Goal: Download file/media

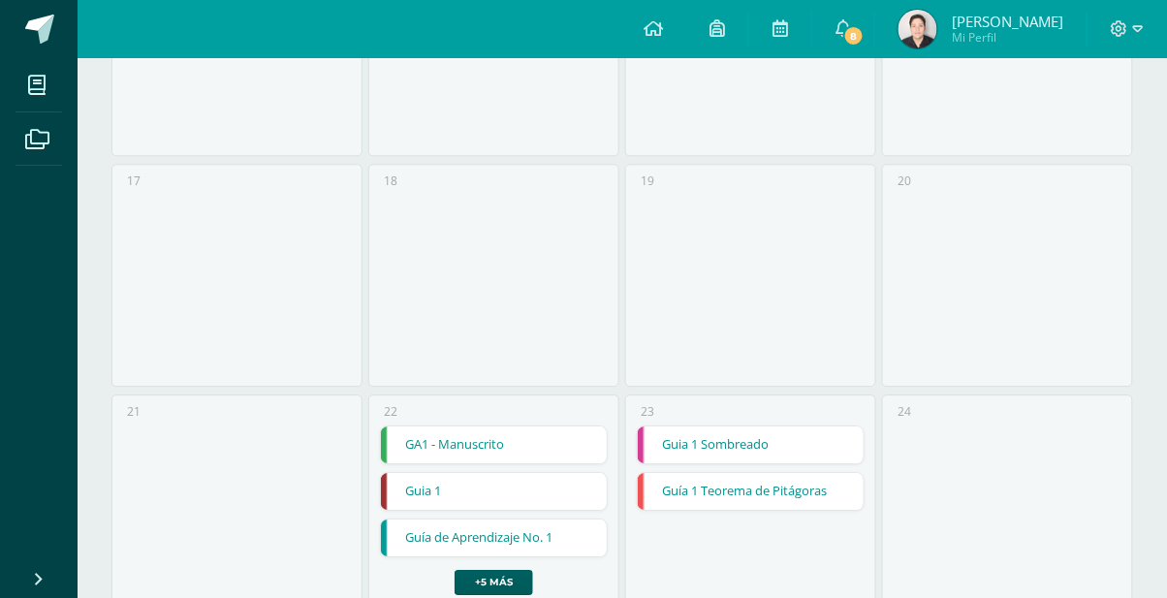
scroll to position [1043, 0]
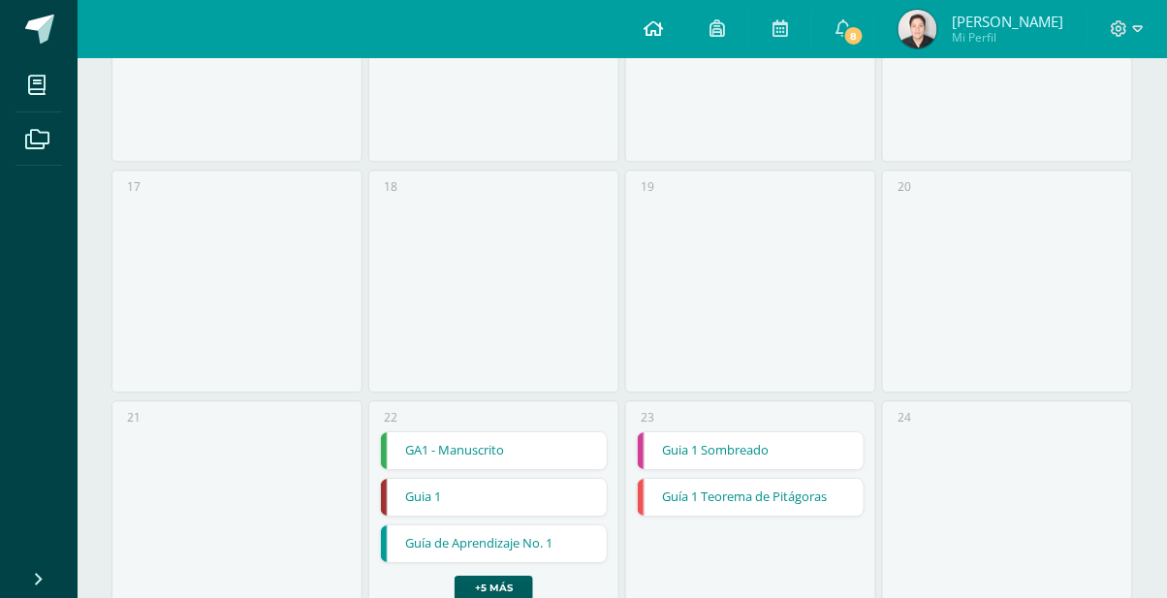
click at [659, 16] on link at bounding box center [653, 29] width 66 height 58
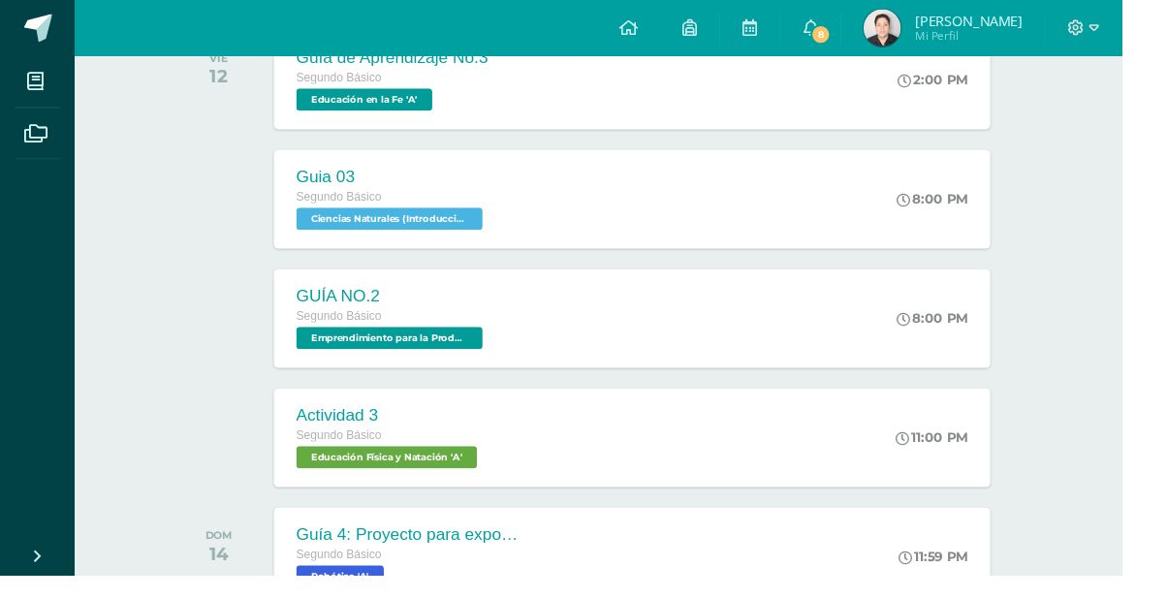
scroll to position [364, 0]
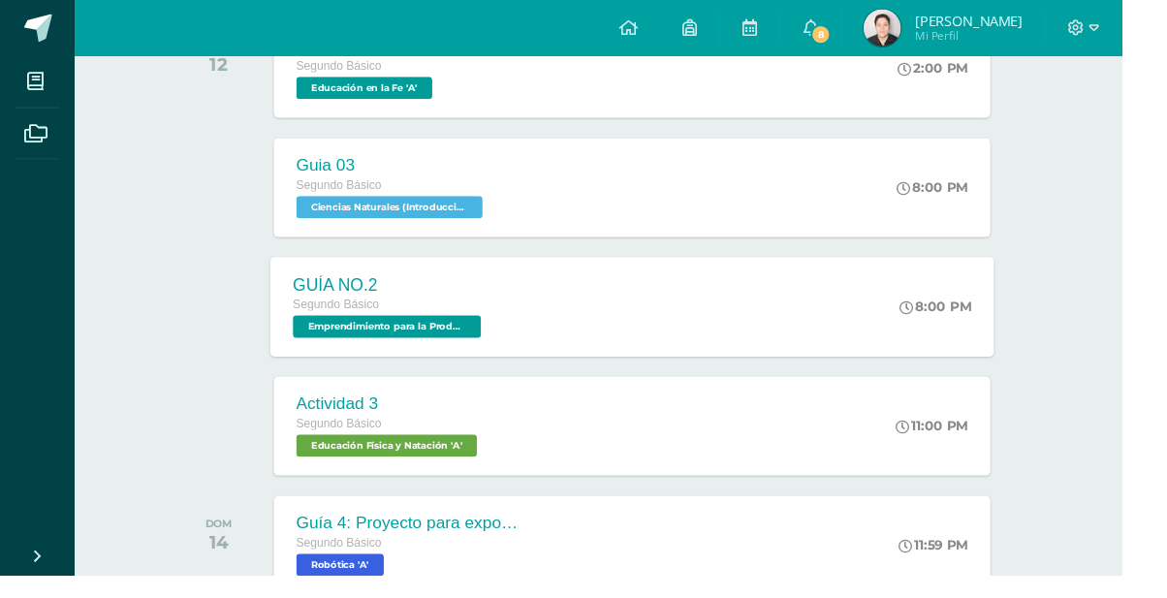
click at [871, 302] on div "GUÍA NO.2 Segundo Básico Emprendimiento para la Productividad 'A' 8:00 PM GUÍA …" at bounding box center [657, 319] width 753 height 104
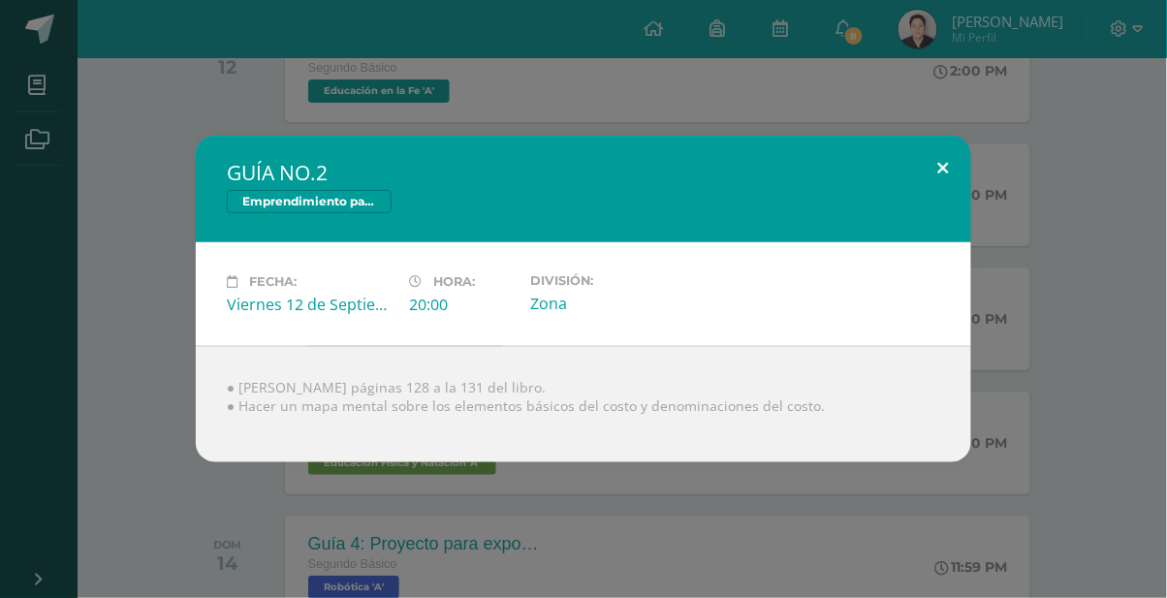
click at [921, 193] on button at bounding box center [943, 169] width 55 height 66
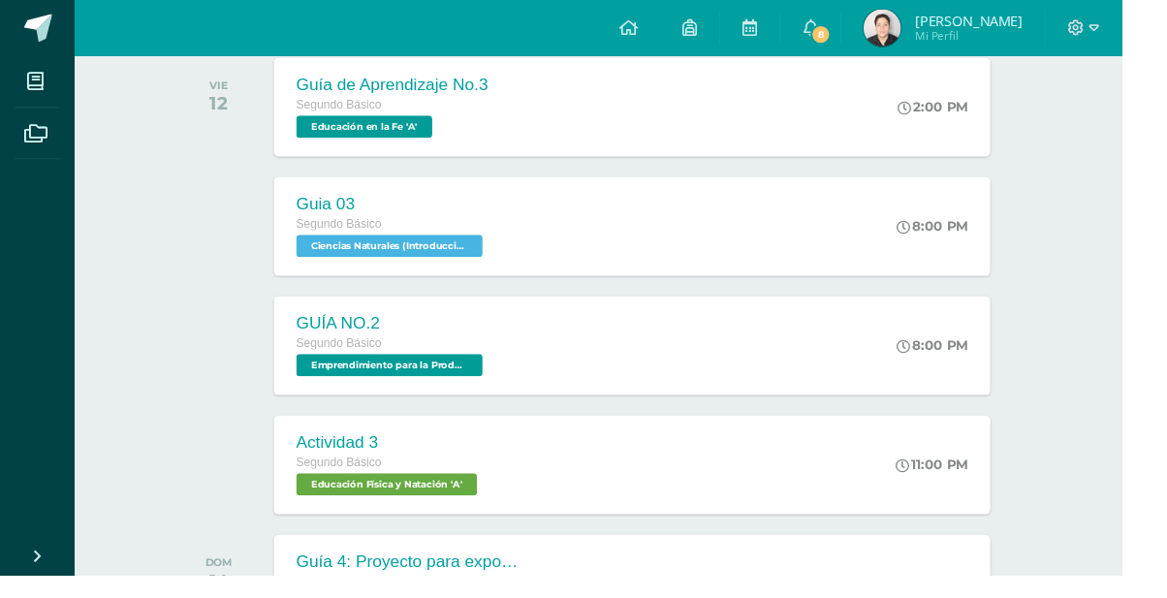
scroll to position [326, 0]
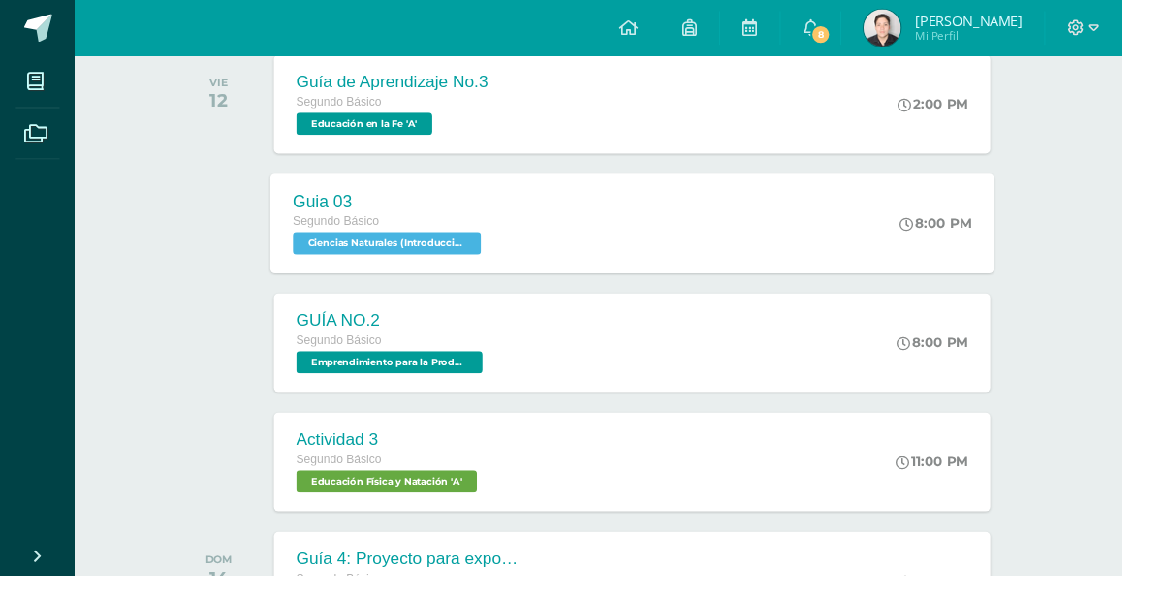
click at [885, 229] on div "Guia 03 Segundo Básico Ciencias Naturales (Introducción a la Química) 'A' 8:00 …" at bounding box center [657, 232] width 753 height 104
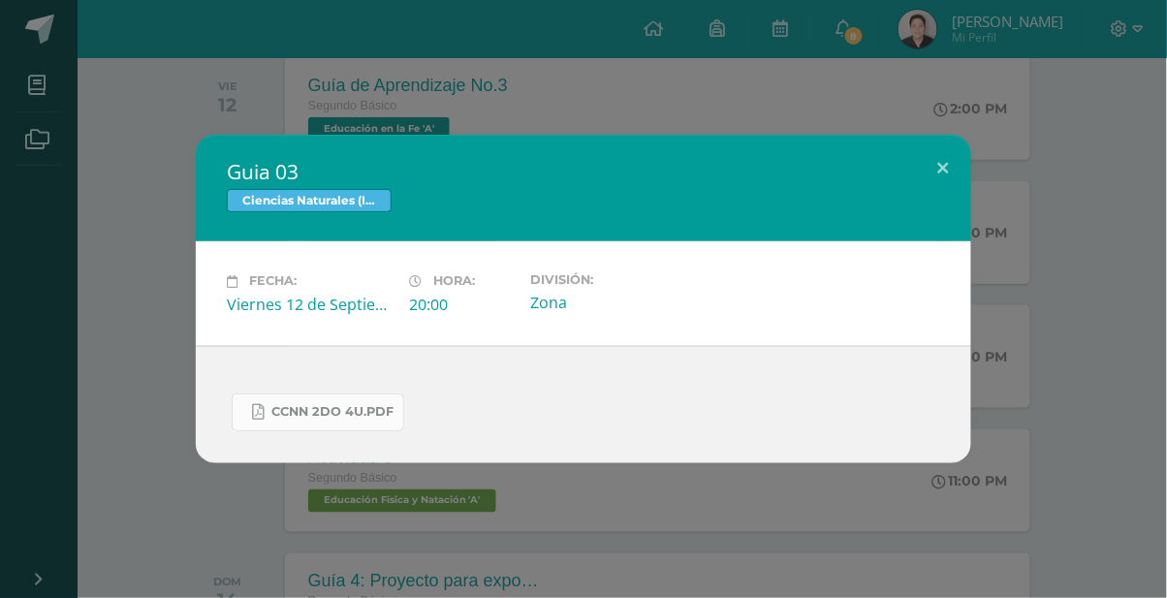
click at [289, 409] on span "CCNN 2do 4U.pdf" at bounding box center [332, 412] width 122 height 16
